Goal: Contribute content

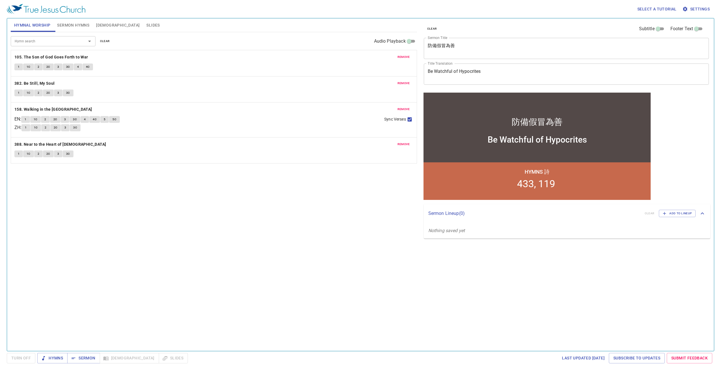
click at [146, 23] on span "Slides" at bounding box center [152, 25] width 13 height 7
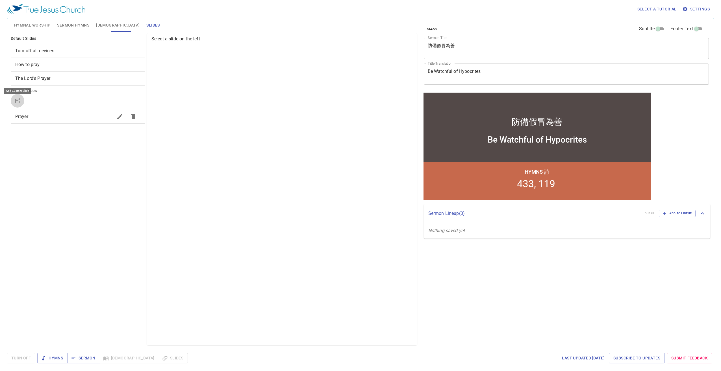
click at [20, 101] on icon "button" at bounding box center [17, 100] width 7 height 7
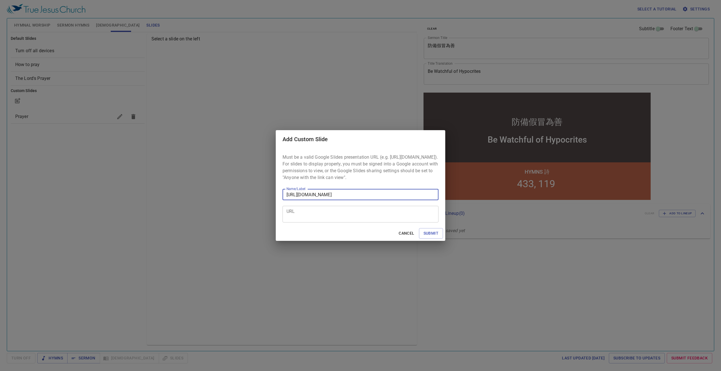
scroll to position [0, 188]
type input "[URL][DOMAIN_NAME]"
click at [429, 236] on span "Submit" at bounding box center [431, 233] width 15 height 7
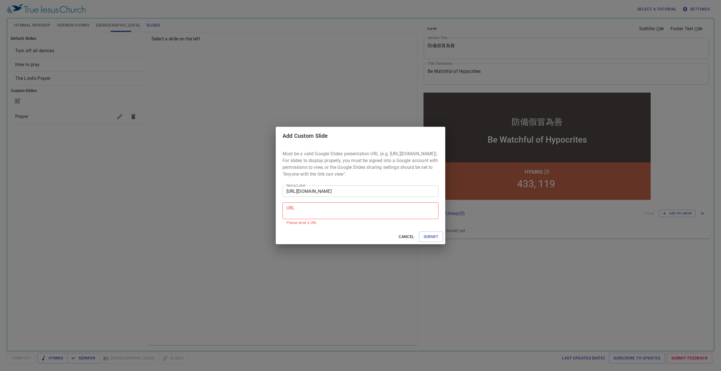
click at [336, 214] on textarea "URL" at bounding box center [361, 211] width 148 height 11
paste textarea "[URL][DOMAIN_NAME]"
type textarea "[URL][DOMAIN_NAME]"
click at [337, 196] on input "[URL][DOMAIN_NAME]" at bounding box center [361, 191] width 156 height 11
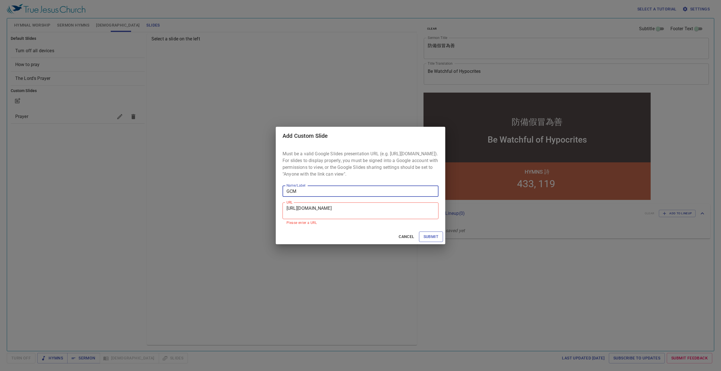
type input "GCM"
click at [429, 240] on span "Submit" at bounding box center [431, 236] width 15 height 7
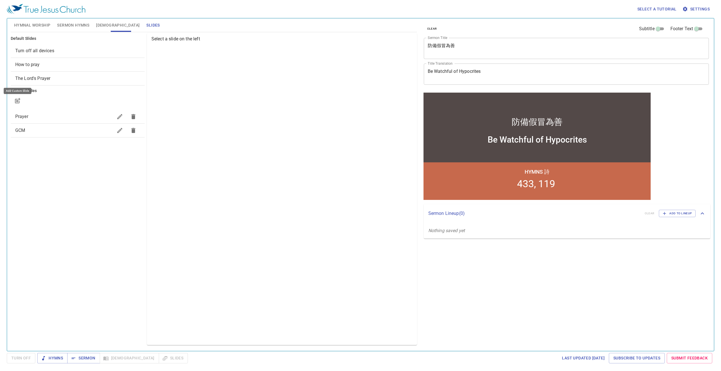
scroll to position [0, 0]
click at [28, 131] on span "GCM" at bounding box center [64, 130] width 98 height 7
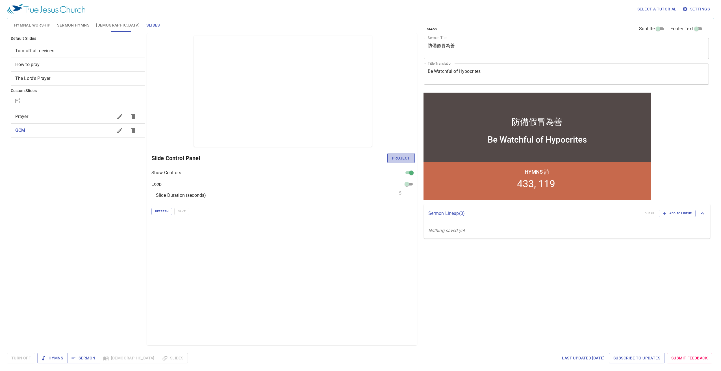
click at [406, 158] on span "Project" at bounding box center [401, 158] width 18 height 7
click at [164, 214] on span "Refresh" at bounding box center [161, 211] width 13 height 5
